Goal: Communication & Community: Answer question/provide support

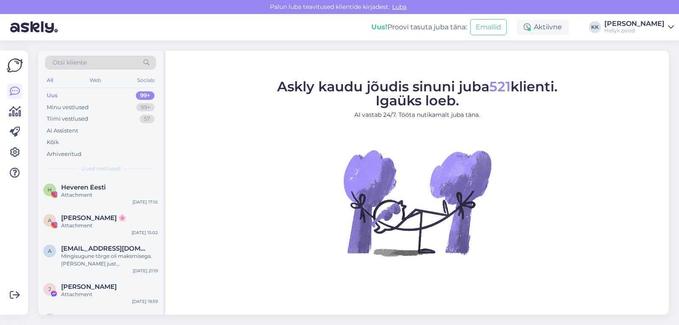
click at [56, 93] on div "Uus" at bounding box center [52, 95] width 11 height 8
click at [586, 141] on figure "Askly kaudu jõudis sinuni juba 521 klienti. Igaüks loeb. AI vastab 24/7. Tööta …" at bounding box center [417, 179] width 488 height 199
click at [212, 81] on figure "Askly kaudu jõudis sinuni juba 521 klienti. Igaüks loeb. AI vastab 24/7. Tööta …" at bounding box center [417, 179] width 488 height 199
click at [74, 104] on div "Minu vestlused" at bounding box center [68, 107] width 42 height 8
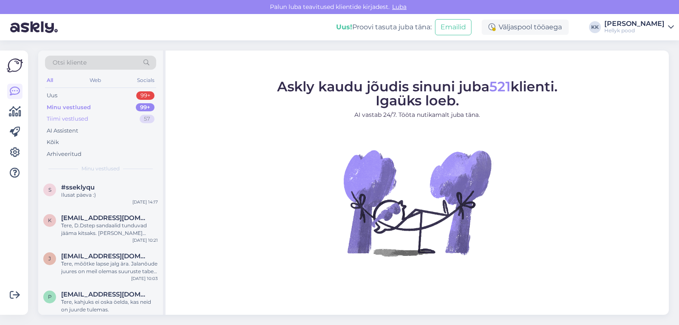
click at [71, 117] on div "Tiimi vestlused" at bounding box center [68, 119] width 42 height 8
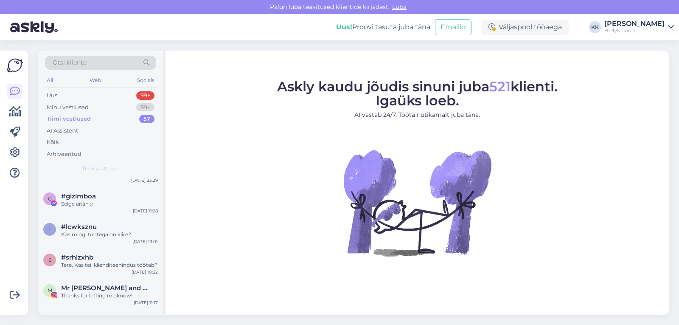
scroll to position [212, 0]
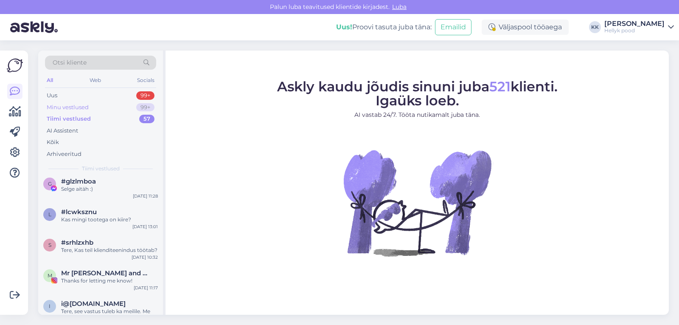
click at [74, 107] on div "Minu vestlused" at bounding box center [68, 107] width 42 height 8
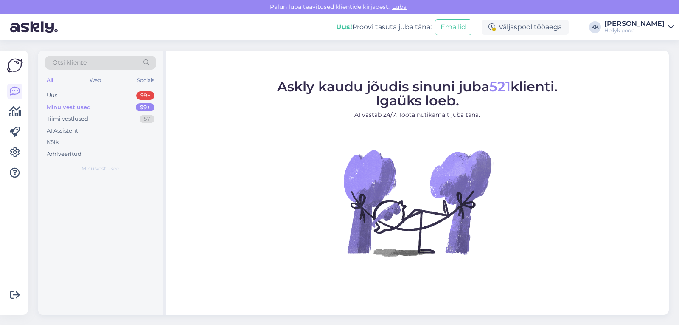
scroll to position [0, 0]
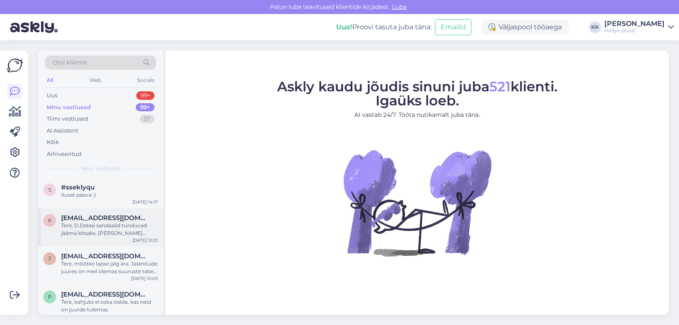
click at [90, 225] on div "Tere, D.Dstep sandaalid tunduvad jääma kitsaks. Mina soovitaks jääda sama mudel…" at bounding box center [109, 229] width 97 height 15
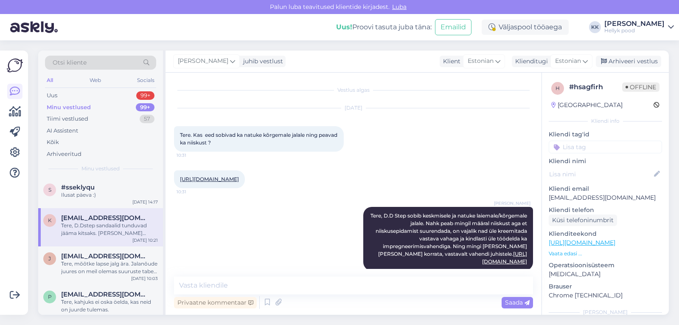
scroll to position [780, 0]
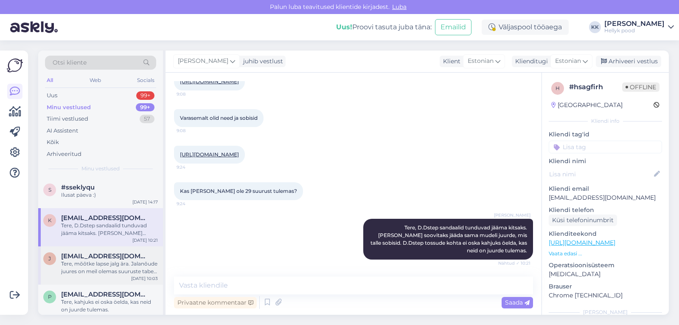
click at [92, 259] on span "janndra.saar@gmail.com" at bounding box center [105, 256] width 88 height 8
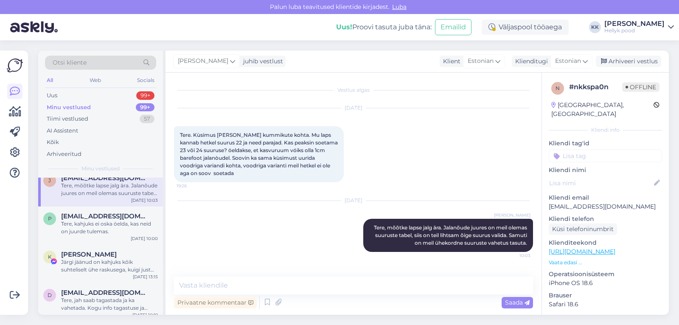
scroll to position [85, 0]
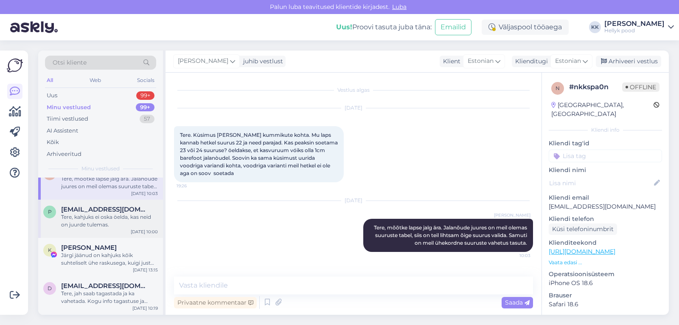
click at [97, 217] on div "Tere, kahjuks ei oska öelda, kas neid on juurde tulemas." at bounding box center [109, 220] width 97 height 15
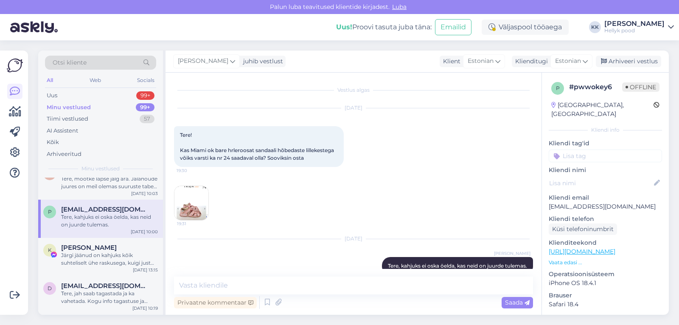
scroll to position [15, 0]
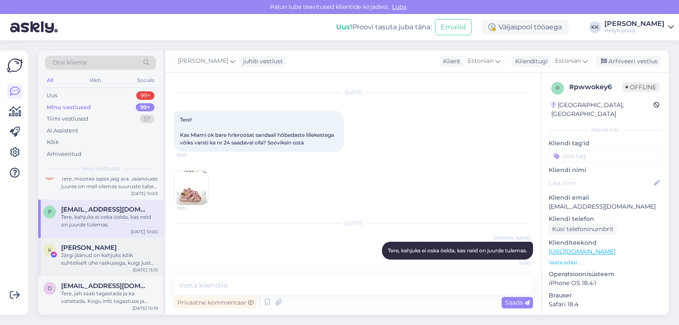
click at [103, 255] on div "Järgi jäänud on kahjuks kõik suhteliselt ühe raskusega, kuigi just praegu üle k…" at bounding box center [109, 258] width 97 height 15
